Goal: Use online tool/utility: Use online tool/utility

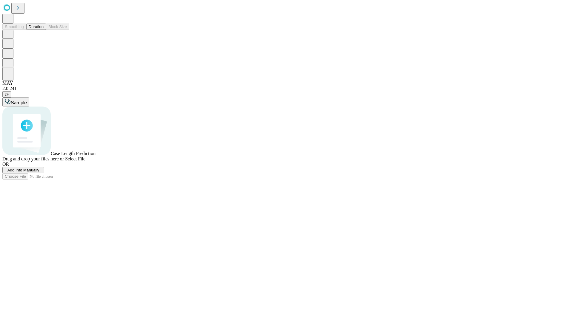
click at [44, 30] on button "Duration" at bounding box center [36, 27] width 20 height 6
click at [27, 100] on span "Sample" at bounding box center [19, 102] width 16 height 5
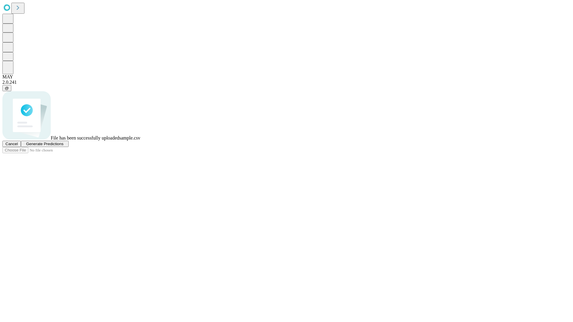
click at [63, 146] on span "Generate Predictions" at bounding box center [44, 144] width 37 height 4
